Goal: Transaction & Acquisition: Purchase product/service

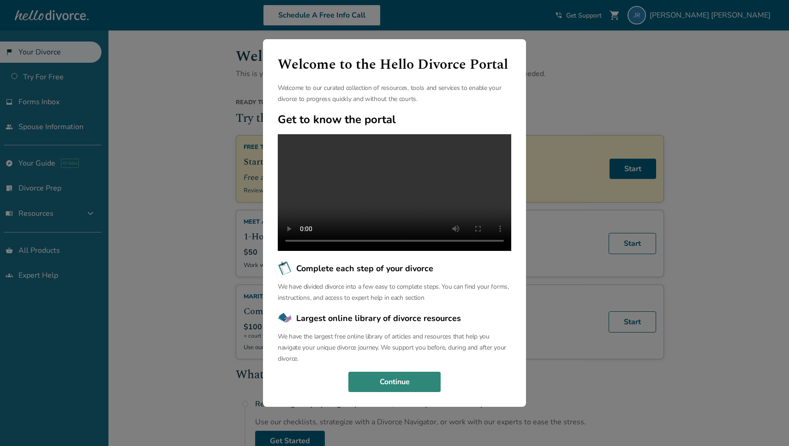
click at [385, 392] on button "Continue" at bounding box center [394, 382] width 92 height 20
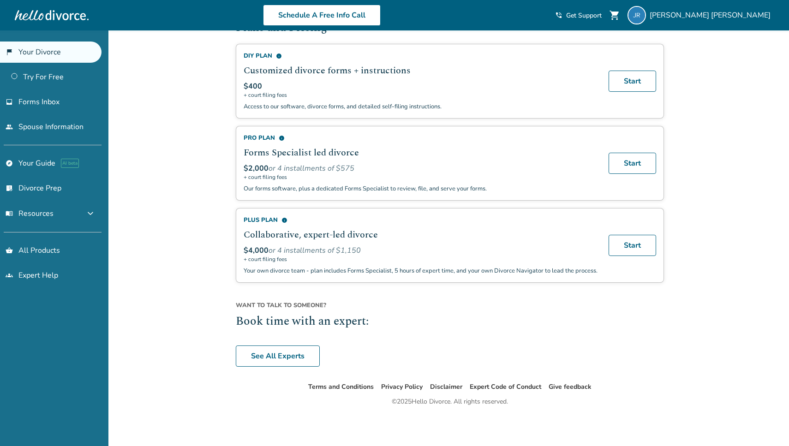
scroll to position [581, 0]
click at [96, 212] on span "expand_more" at bounding box center [90, 213] width 11 height 11
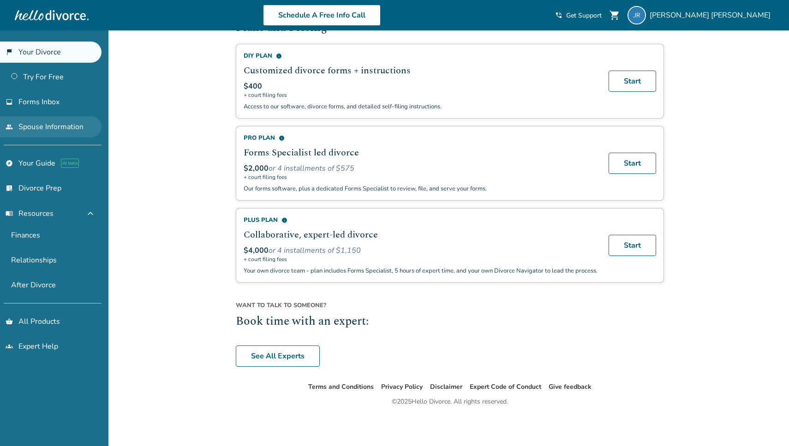
click at [51, 131] on link "people Spouse Information" at bounding box center [51, 126] width 102 height 21
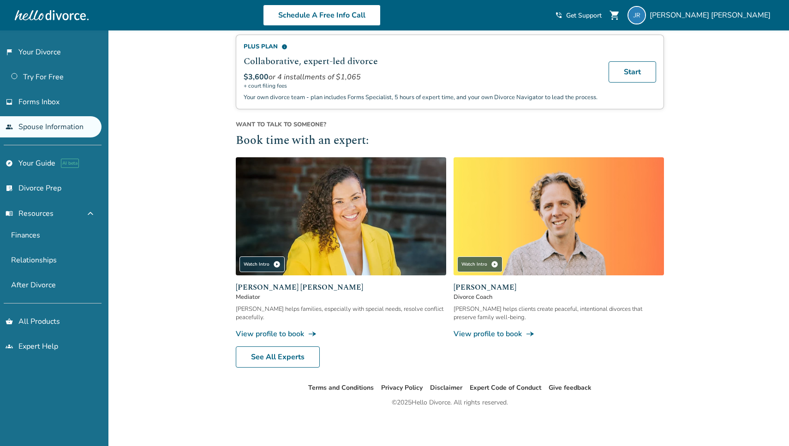
scroll to position [256, 0]
click at [49, 99] on span "Forms Inbox" at bounding box center [38, 102] width 41 height 10
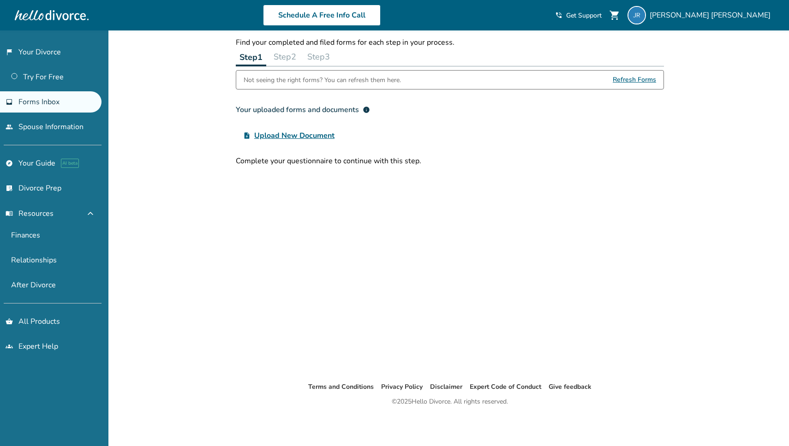
scroll to position [30, 0]
click at [42, 54] on link "flag_2 Your Divorce" at bounding box center [51, 52] width 102 height 21
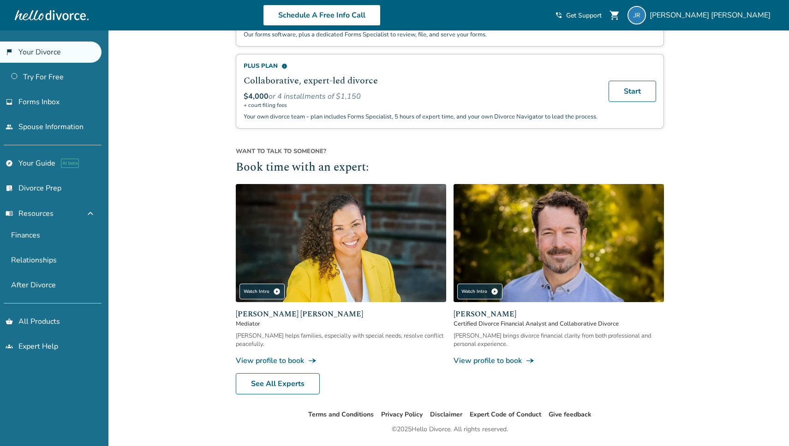
scroll to position [719, 0]
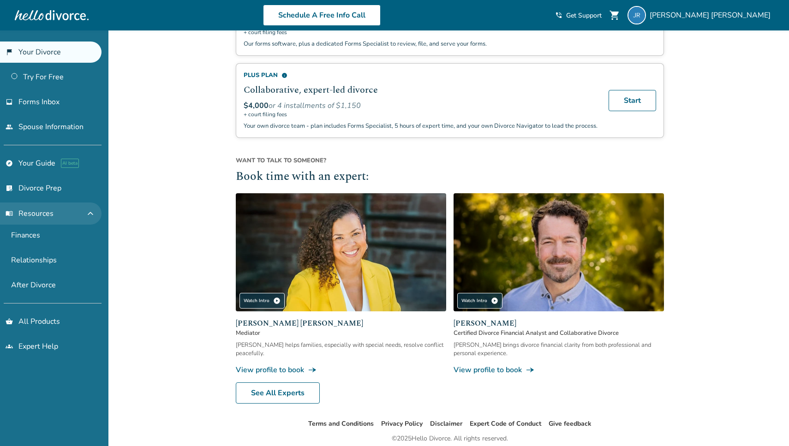
click at [92, 219] on span "expand_less" at bounding box center [90, 213] width 11 height 11
click at [92, 219] on span "expand_more" at bounding box center [90, 213] width 11 height 11
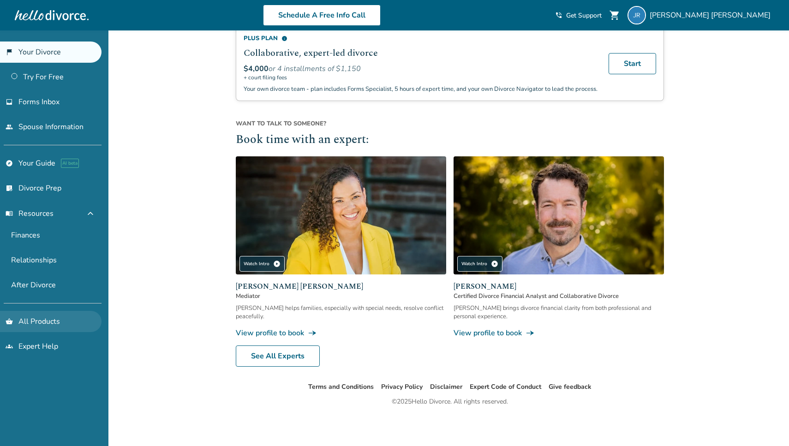
scroll to position [763, 0]
click at [67, 313] on link "shopping_basket All Products" at bounding box center [51, 321] width 102 height 21
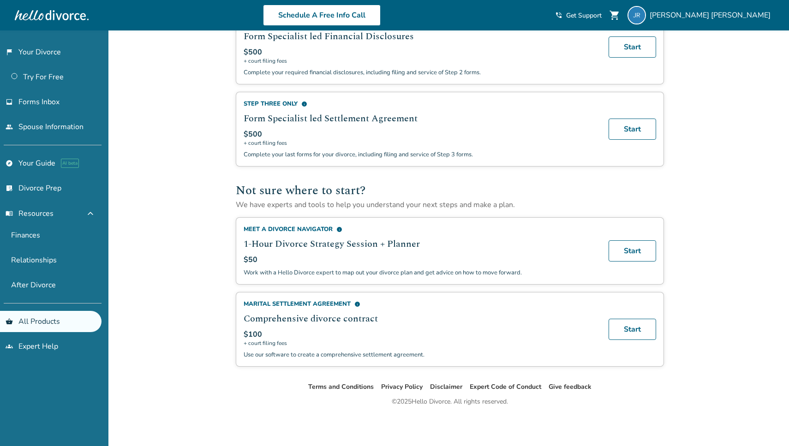
scroll to position [477, 0]
click at [49, 352] on link "groups Expert Help" at bounding box center [51, 346] width 102 height 21
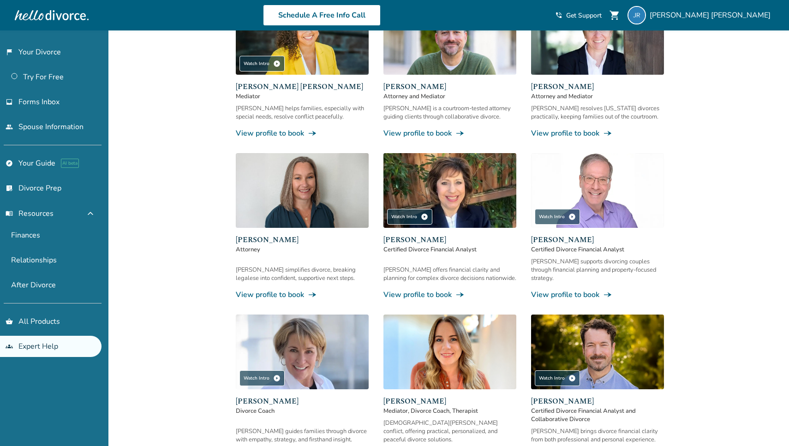
scroll to position [170, 0]
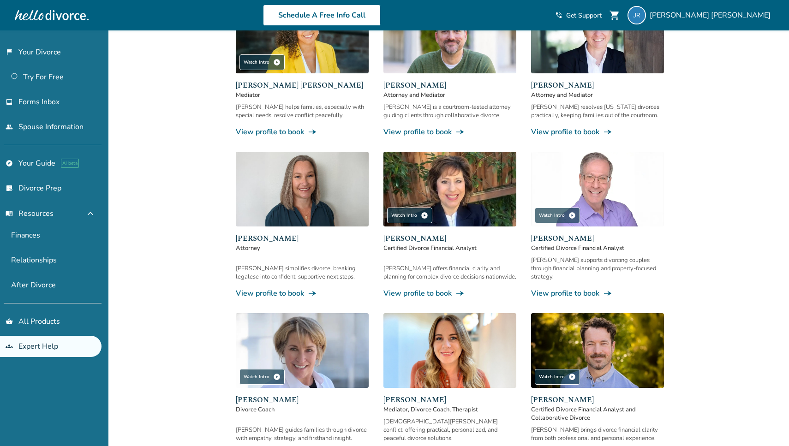
click at [292, 288] on link "View profile to book line_end_arrow_notch" at bounding box center [302, 293] width 133 height 10
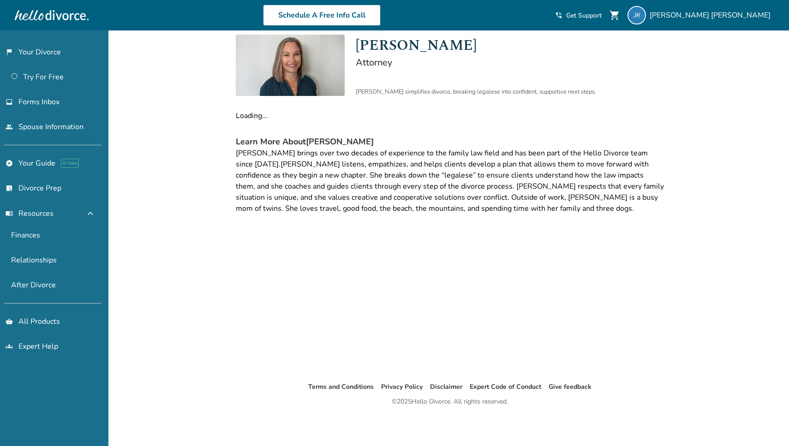
scroll to position [30, 0]
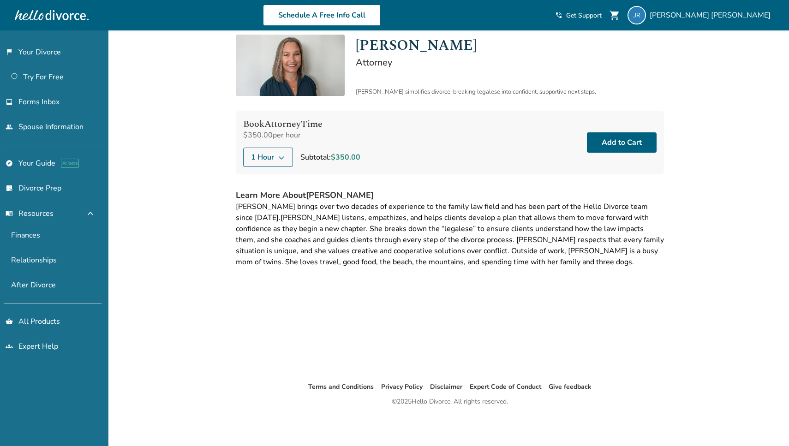
click at [285, 158] on icon at bounding box center [281, 157] width 7 height 7
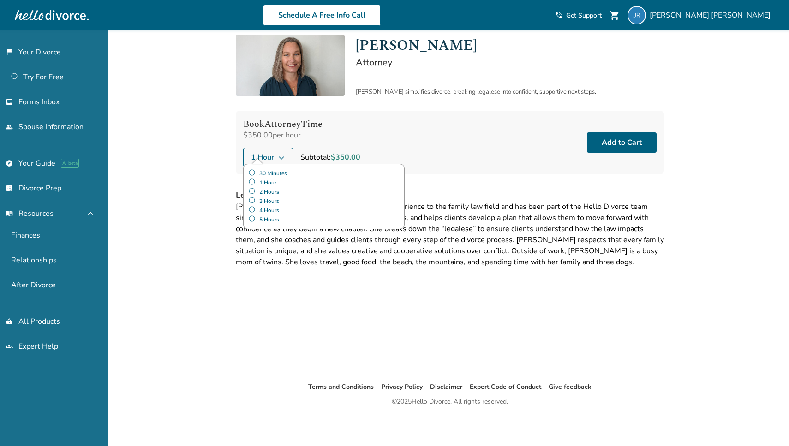
click at [274, 191] on label "2 Hours" at bounding box center [323, 191] width 151 height 9
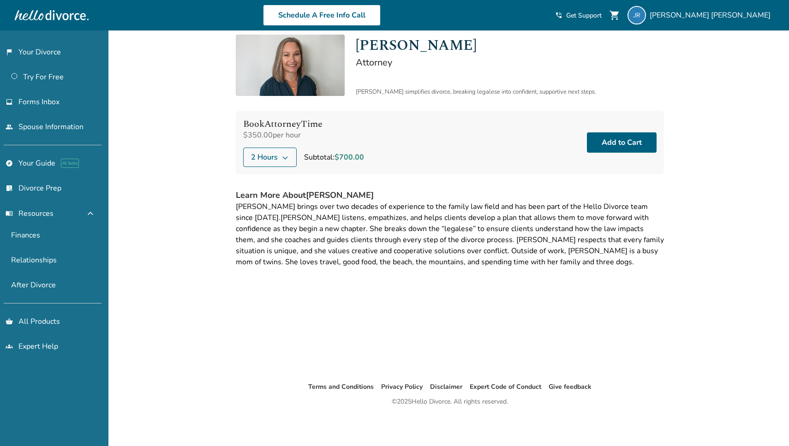
click at [502, 171] on div "Book Attorney Time $350.00 per hour 2 Hours Subtotal: $700.00 Add to Cart" at bounding box center [450, 143] width 428 height 64
click at [616, 142] on button "Add to Cart" at bounding box center [622, 142] width 70 height 20
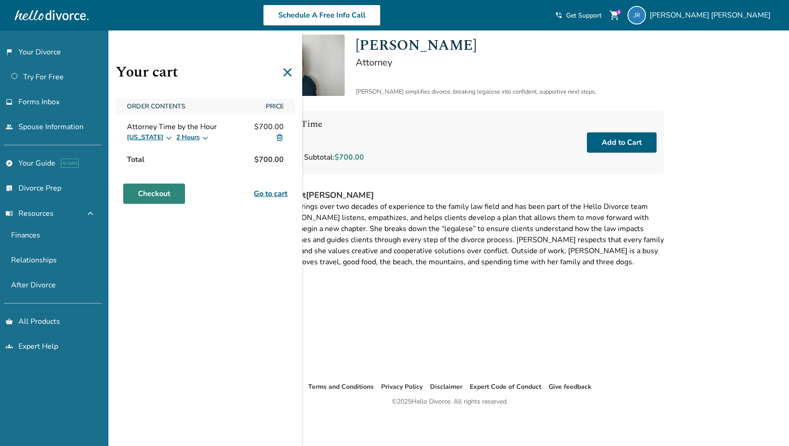
click at [164, 194] on link "Checkout" at bounding box center [154, 194] width 62 height 20
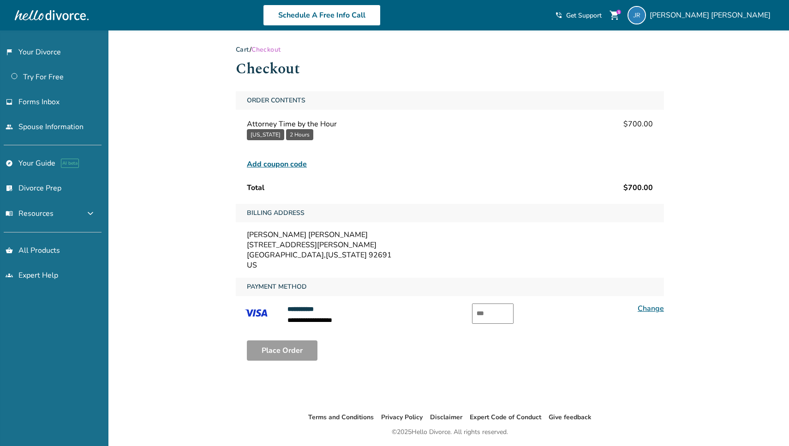
click at [509, 309] on input "text" at bounding box center [493, 314] width 42 height 20
type input "***"
click at [293, 348] on button "Place Order" at bounding box center [282, 351] width 71 height 20
